Goal: Information Seeking & Learning: Understand process/instructions

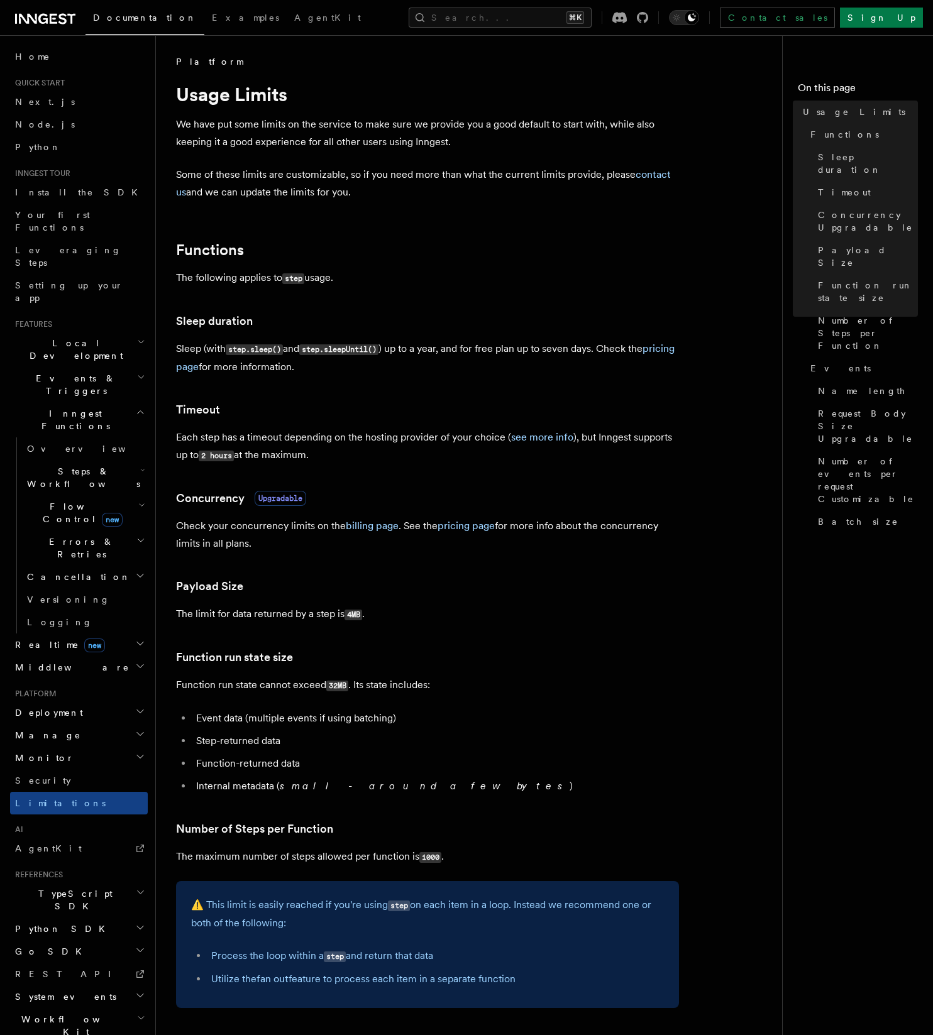
click at [441, 283] on p "The following applies to step usage." at bounding box center [427, 278] width 503 height 18
click at [483, 333] on article "Platform Usage Limits We have put some limits on the service to make sure we pr…" at bounding box center [474, 917] width 596 height 1724
click at [476, 335] on article "Platform Usage Limits We have put some limits on the service to make sure we pr…" at bounding box center [474, 917] width 596 height 1724
click at [434, 368] on p "Sleep (with step.sleep() and step.sleepUntil() ) up to a year, and for free pla…" at bounding box center [427, 358] width 503 height 36
click at [365, 528] on link "billing page" at bounding box center [372, 526] width 53 height 12
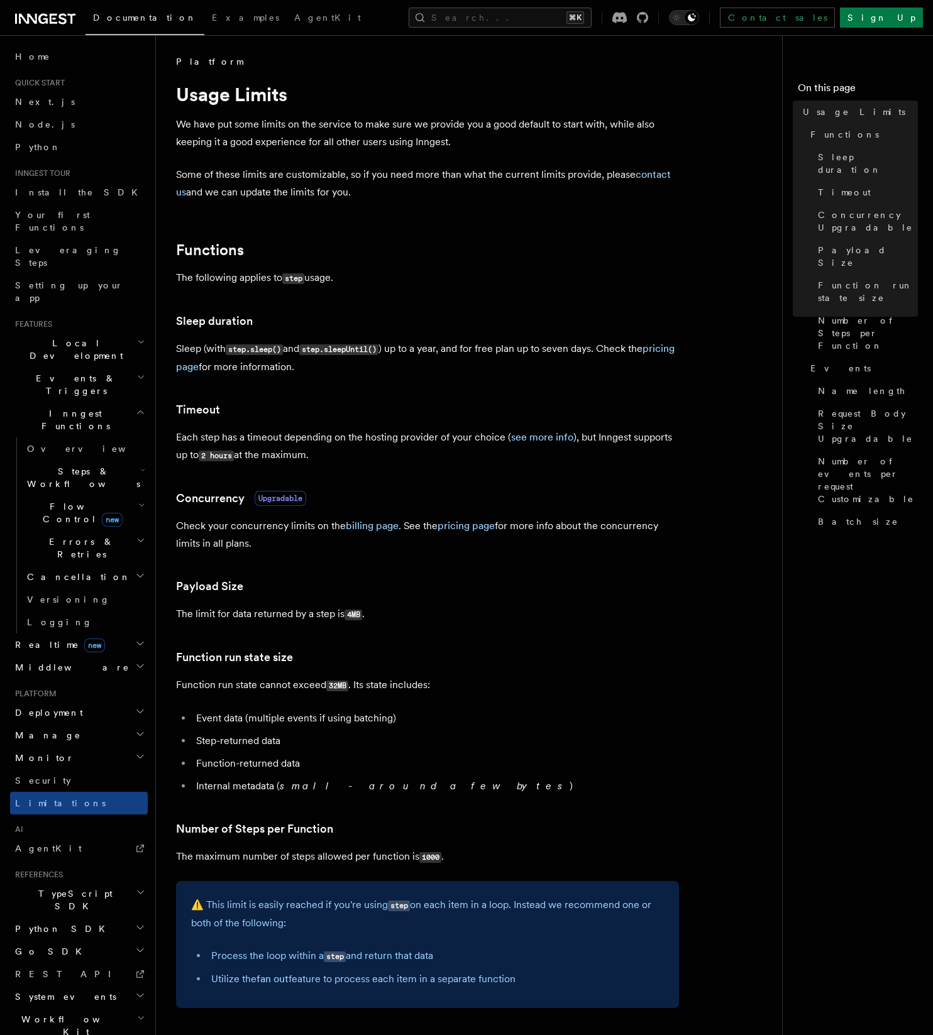
click at [444, 236] on article "Platform Usage Limits We have put some limits on the service to make sure we pr…" at bounding box center [474, 917] width 596 height 1724
click at [463, 253] on h2 "Functions" at bounding box center [427, 250] width 503 height 18
click at [544, 437] on link "see more info" at bounding box center [542, 437] width 62 height 12
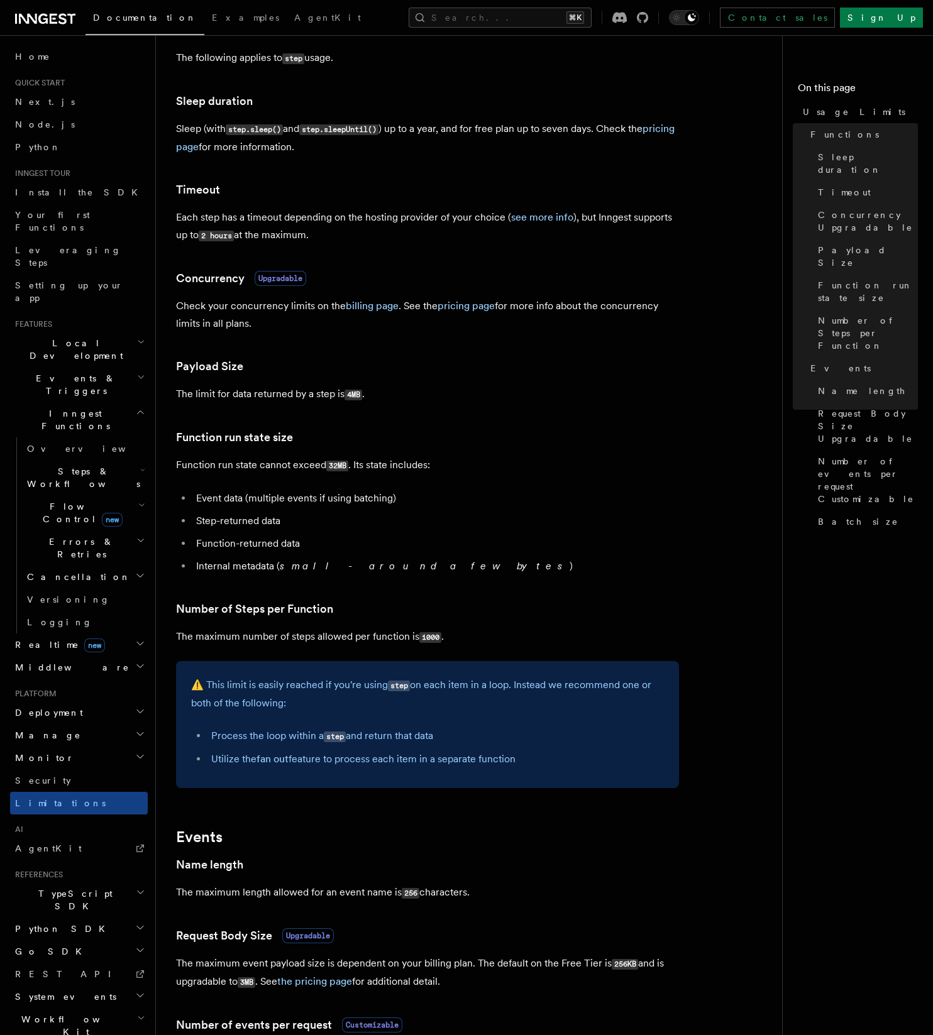
scroll to position [277, 0]
